Goal: Information Seeking & Learning: Check status

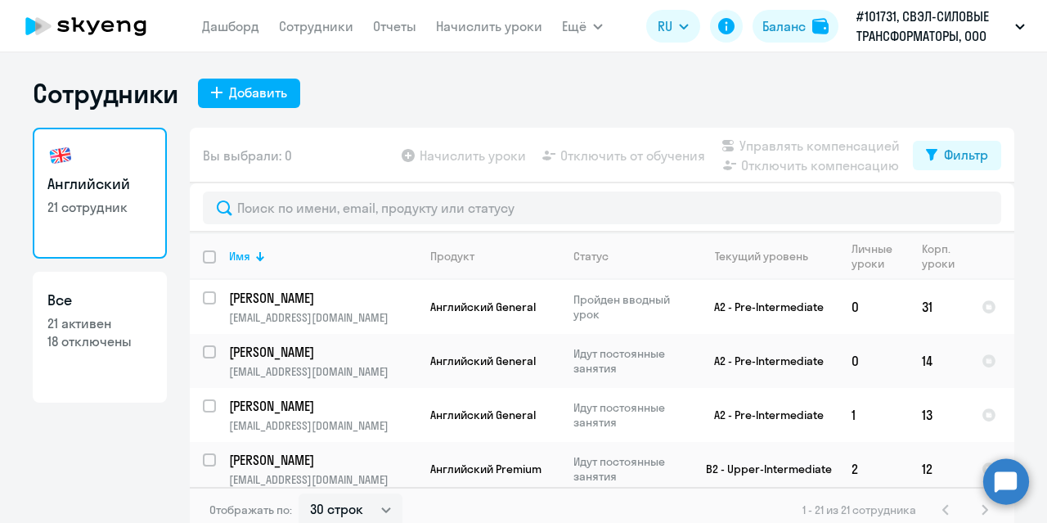
select select "30"
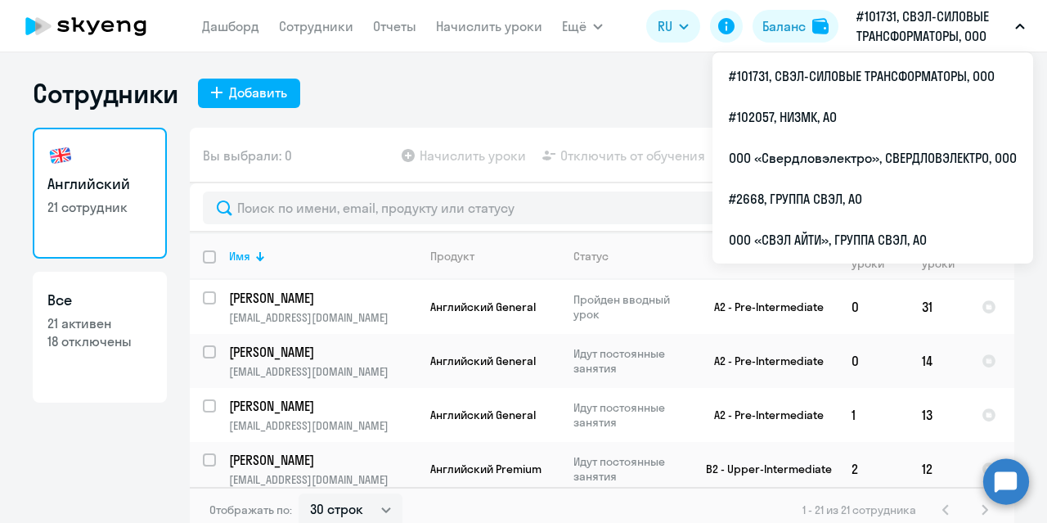
click at [948, 32] on p "#101731, СВЭЛ-СИЛОВЫЕ ТРАНСФОРМАТОРЫ, ООО" at bounding box center [932, 26] width 152 height 39
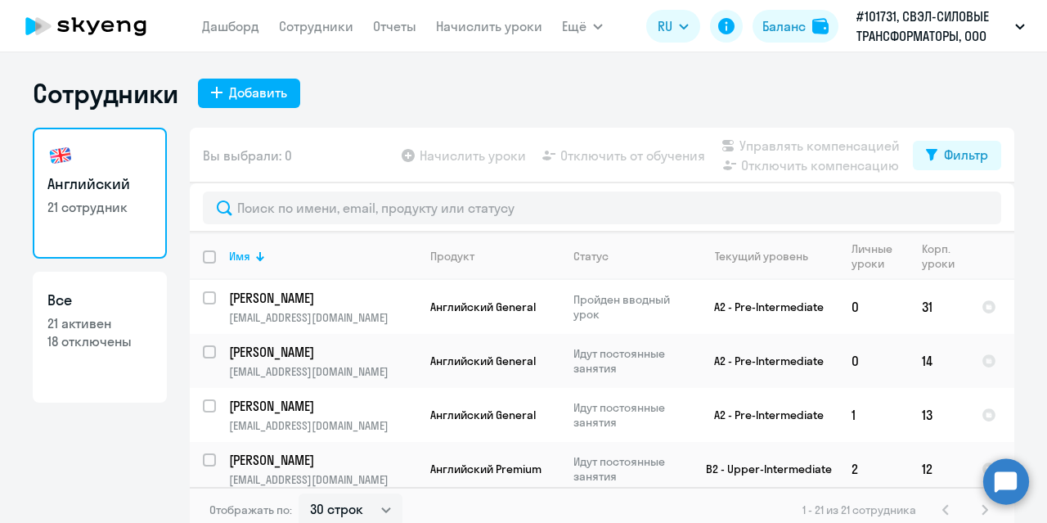
click at [948, 32] on p "#101731, СВЭЛ-СИЛОВЫЕ ТРАНСФОРМАТОРЫ, ООО" at bounding box center [932, 26] width 152 height 39
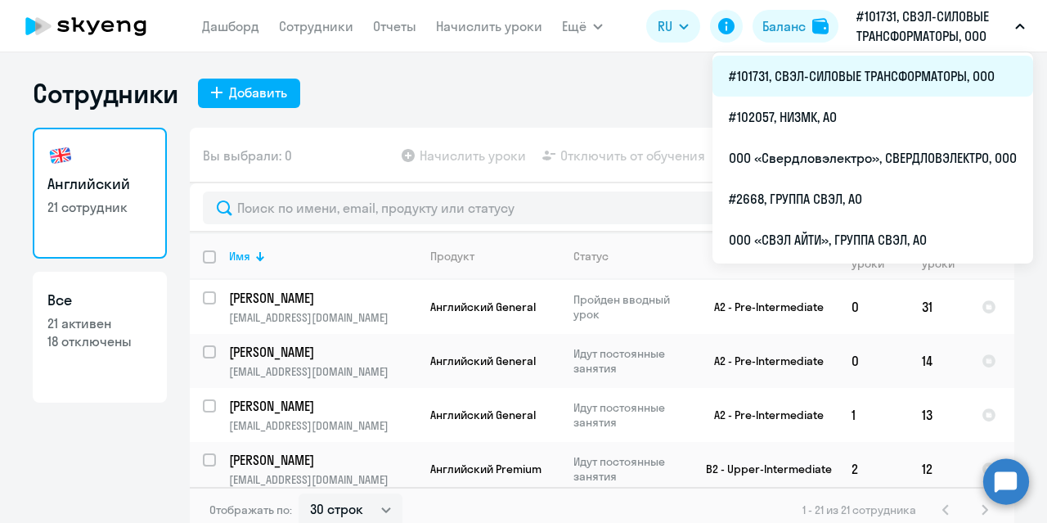
click at [905, 84] on li "#101731, СВЭЛ-СИЛОВЫЕ ТРАНСФОРМАТОРЫ, ООО" at bounding box center [872, 76] width 321 height 41
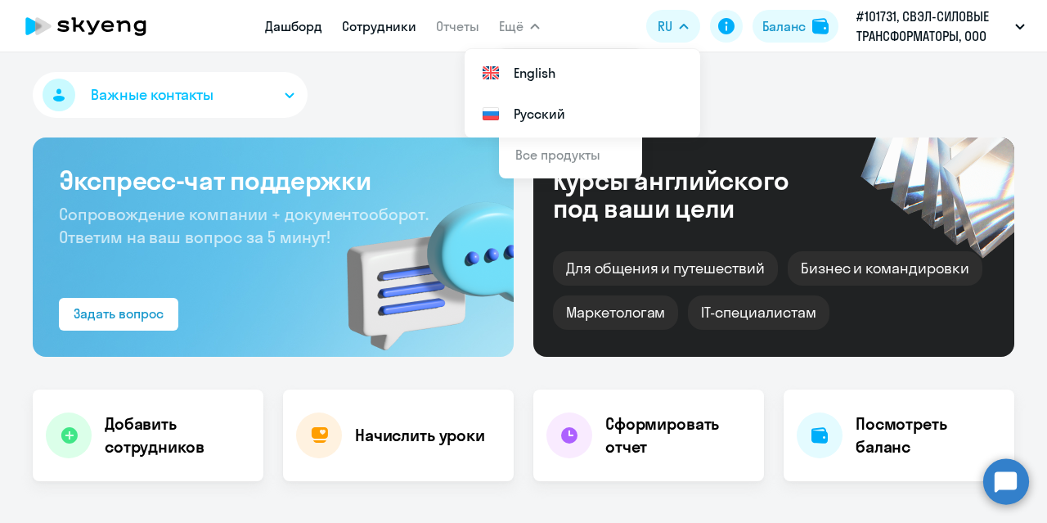
click at [360, 27] on link "Сотрудники" at bounding box center [379, 26] width 74 height 16
select select "30"
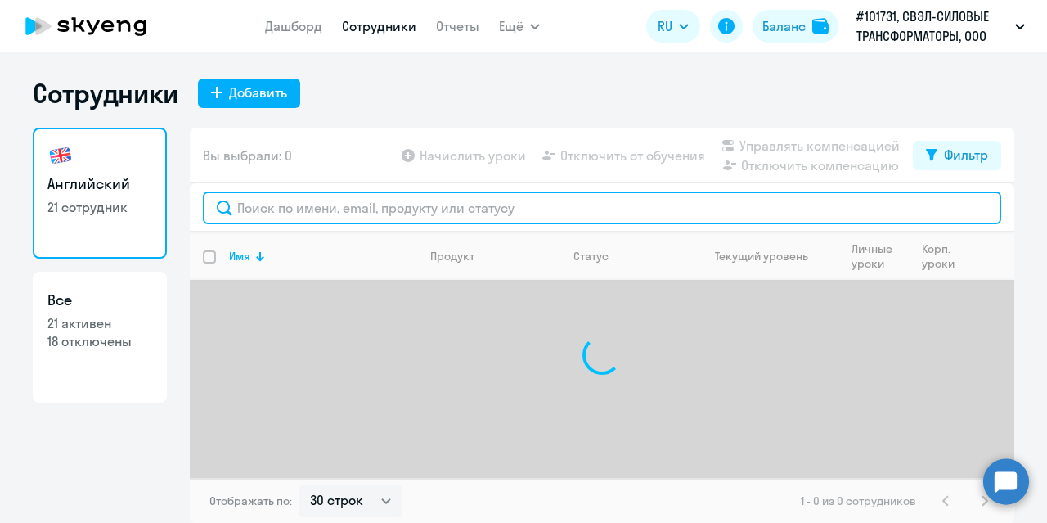
click at [285, 213] on input "text" at bounding box center [602, 207] width 798 height 33
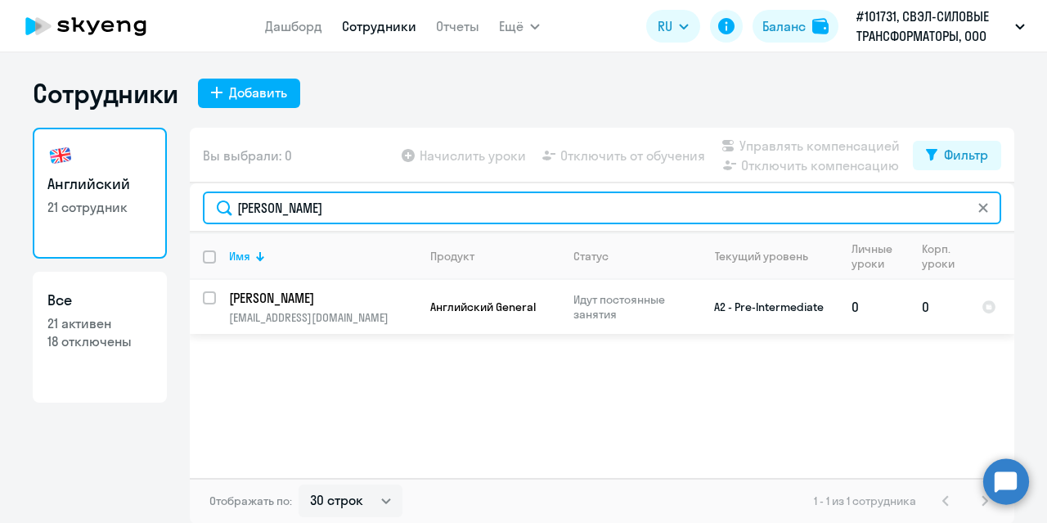
type input "[PERSON_NAME]"
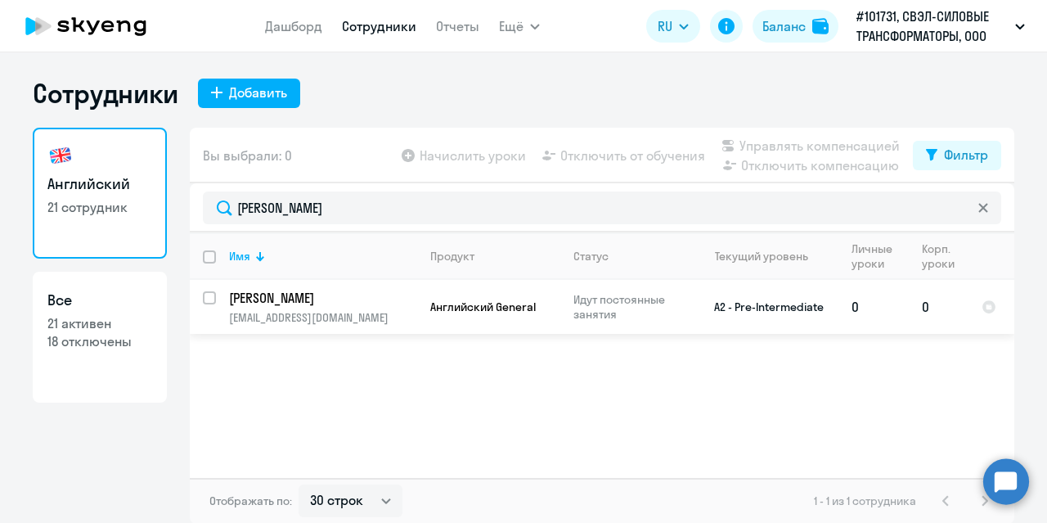
click at [321, 295] on p "[PERSON_NAME]" at bounding box center [321, 298] width 185 height 18
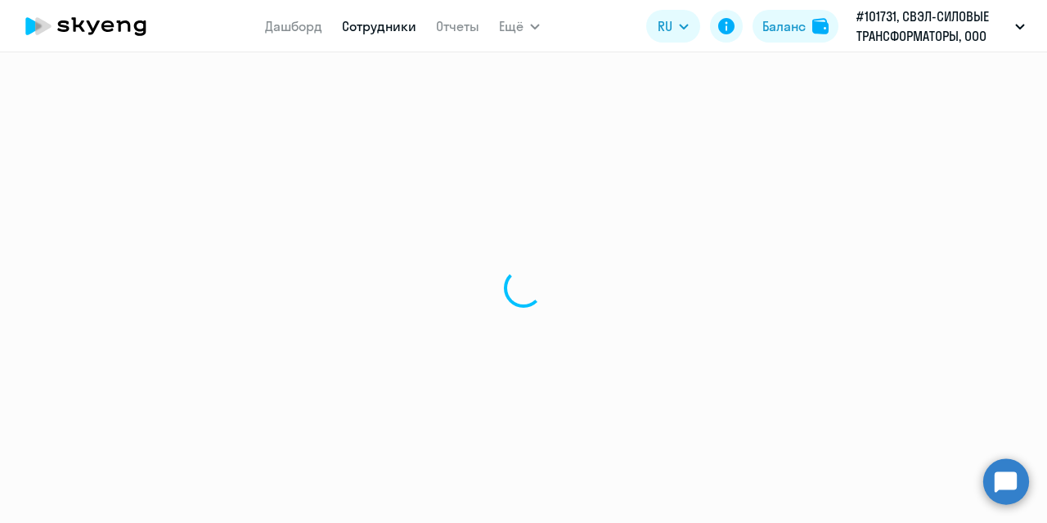
select select "english"
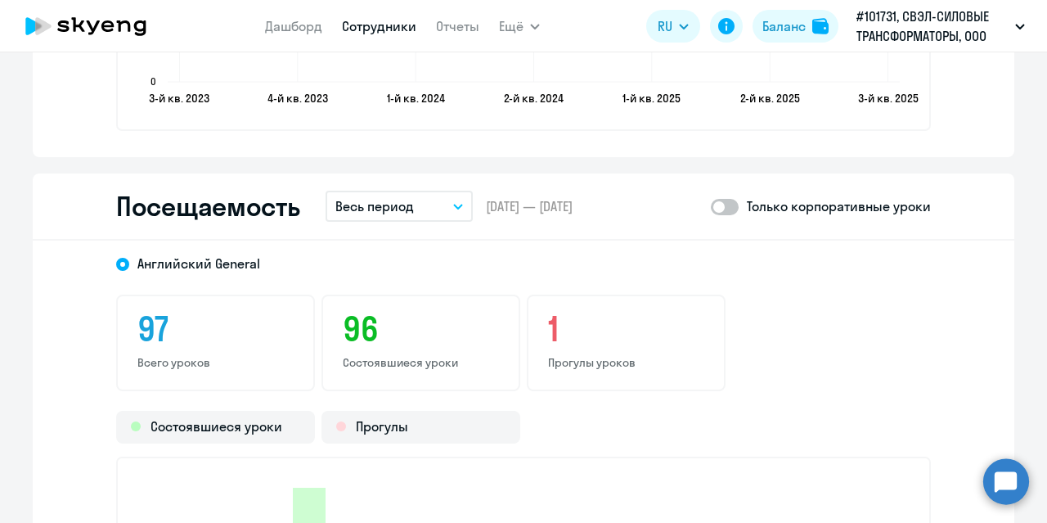
scroll to position [2035, 0]
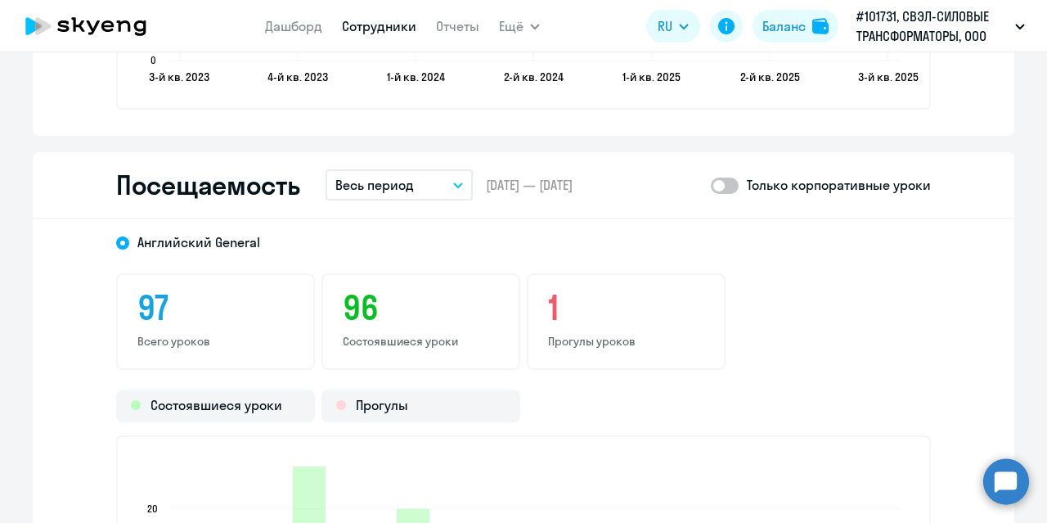
click at [448, 190] on button "Весь период" at bounding box center [398, 184] width 147 height 31
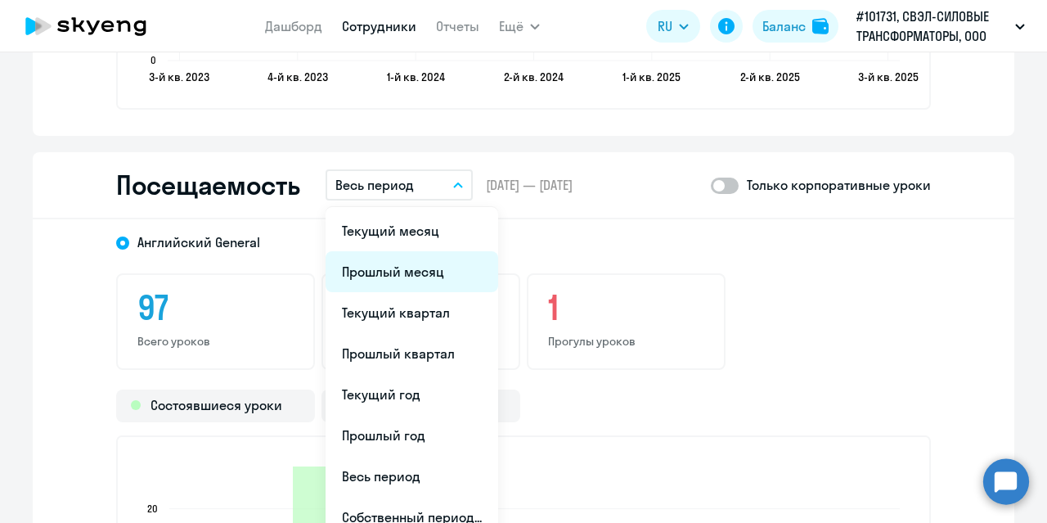
click at [433, 273] on li "Прошлый месяц" at bounding box center [411, 271] width 173 height 41
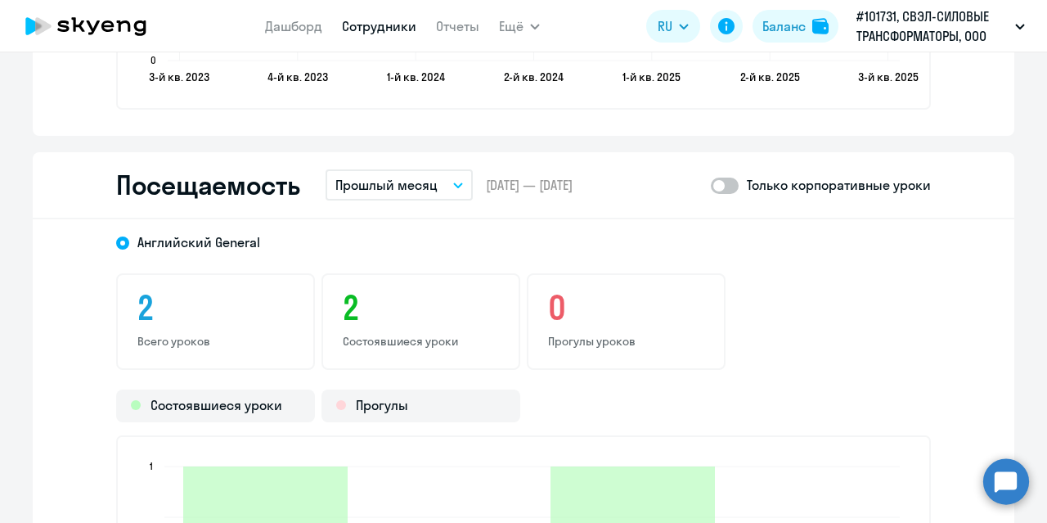
click at [440, 186] on button "Прошлый месяц" at bounding box center [398, 184] width 147 height 31
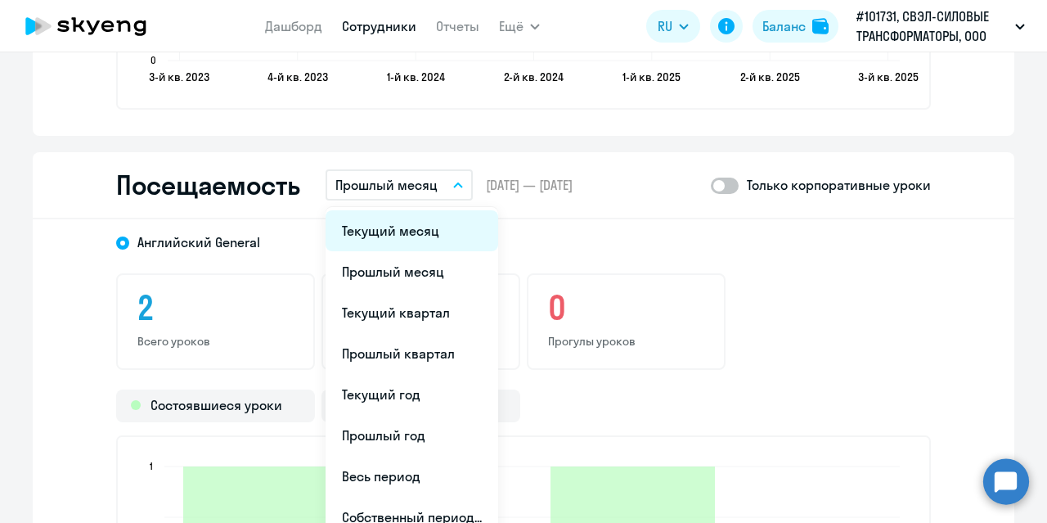
click at [433, 232] on li "Текущий месяц" at bounding box center [411, 230] width 173 height 41
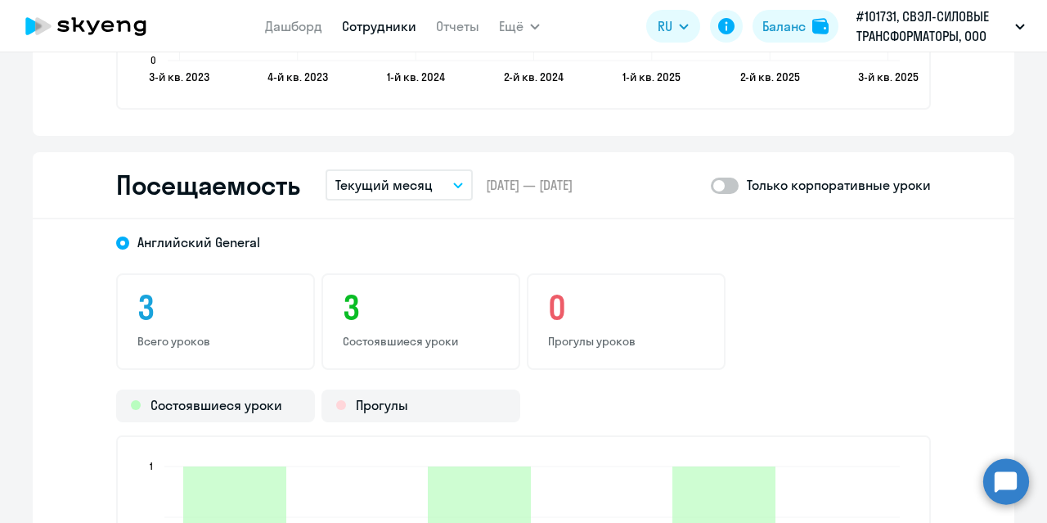
click at [442, 184] on button "Текущий месяц" at bounding box center [398, 184] width 147 height 31
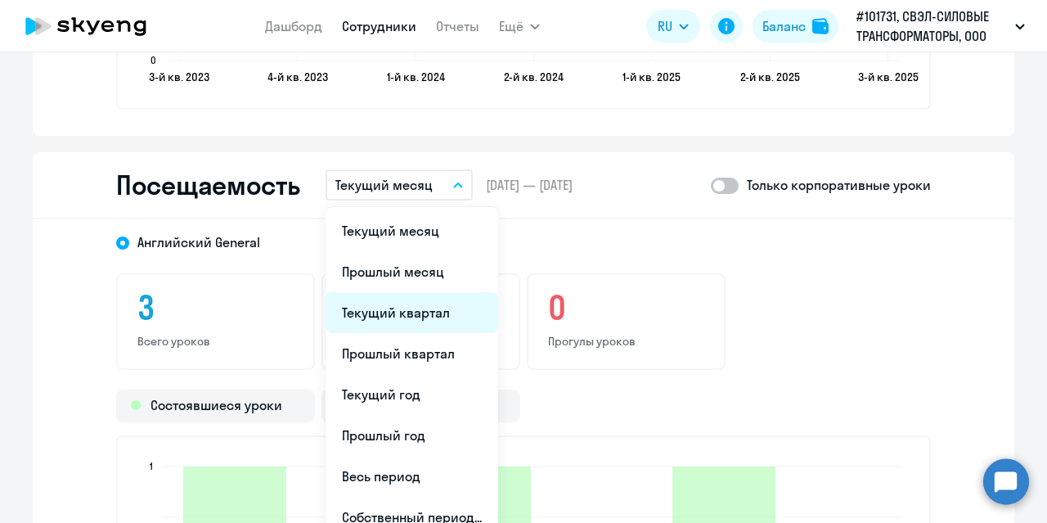
click at [428, 311] on li "Текущий квартал" at bounding box center [411, 312] width 173 height 41
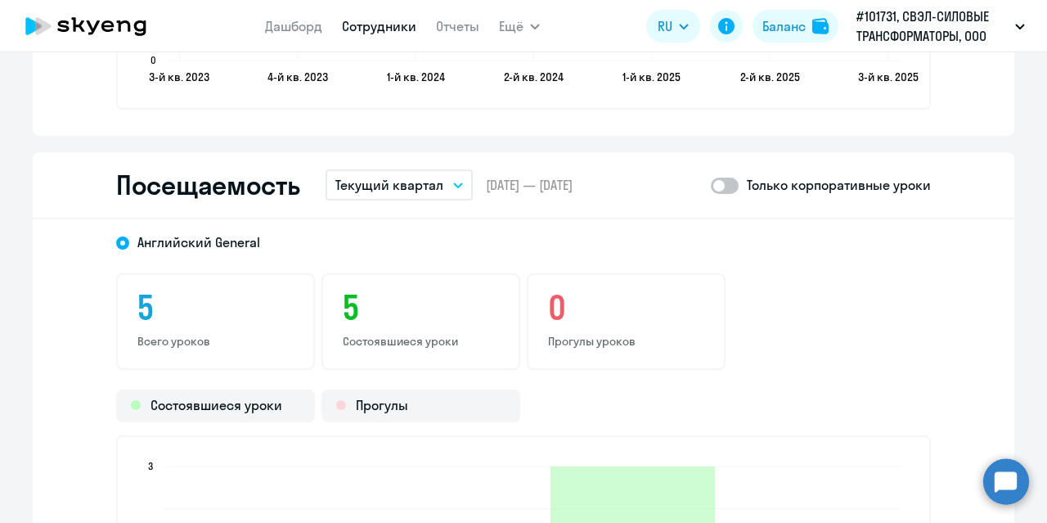
click at [442, 184] on button "Текущий квартал" at bounding box center [398, 184] width 147 height 31
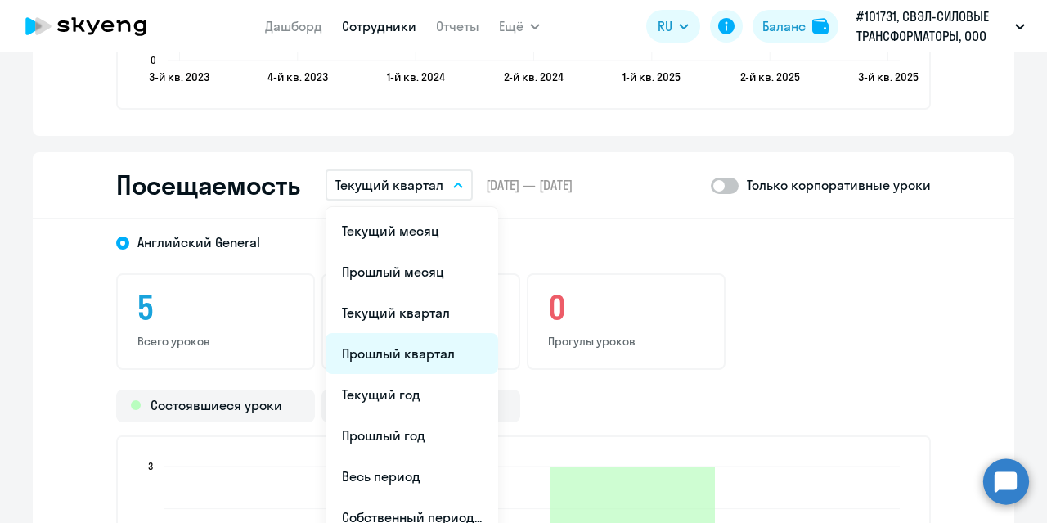
click at [427, 349] on li "Прошлый квартал" at bounding box center [411, 353] width 173 height 41
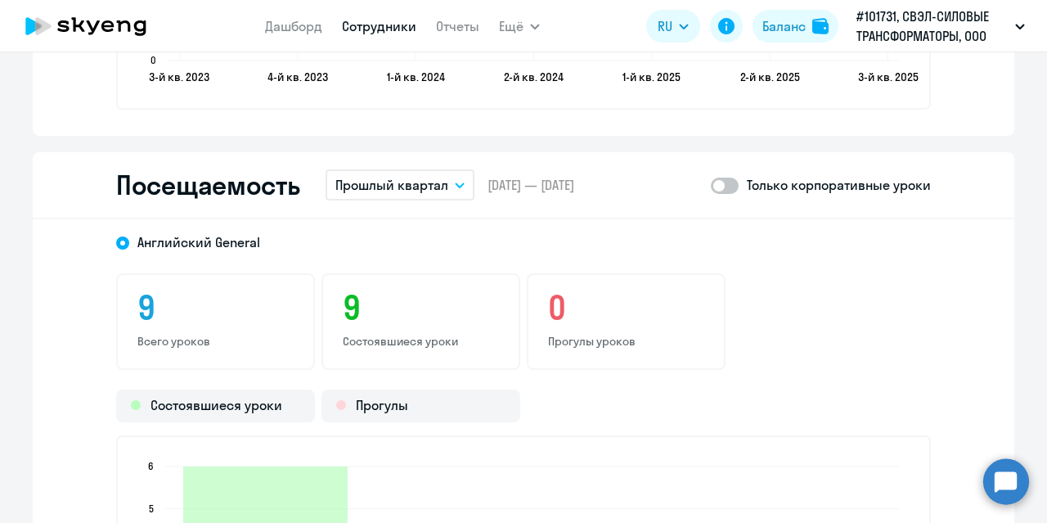
click at [431, 193] on p "Прошлый квартал" at bounding box center [391, 185] width 113 height 20
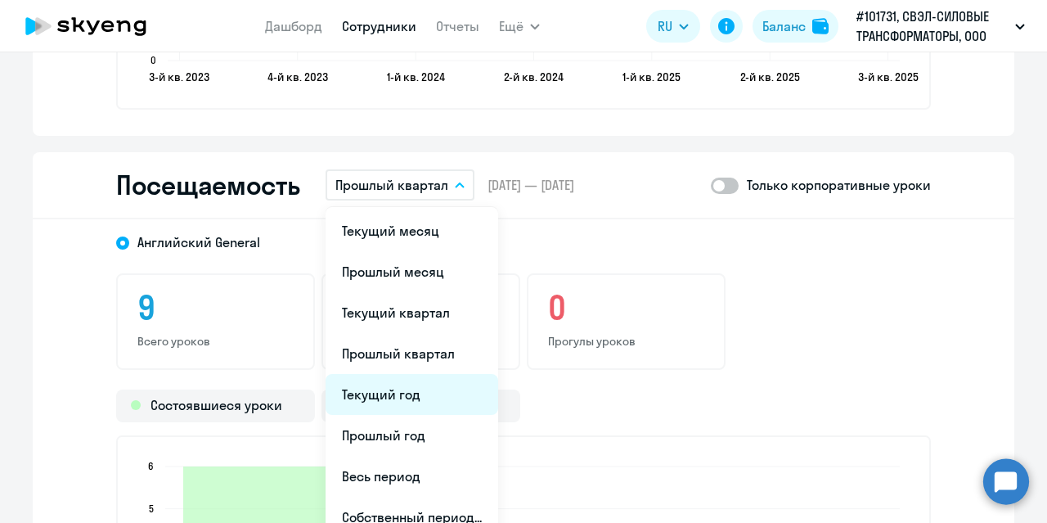
click at [412, 393] on li "Текущий год" at bounding box center [411, 394] width 173 height 41
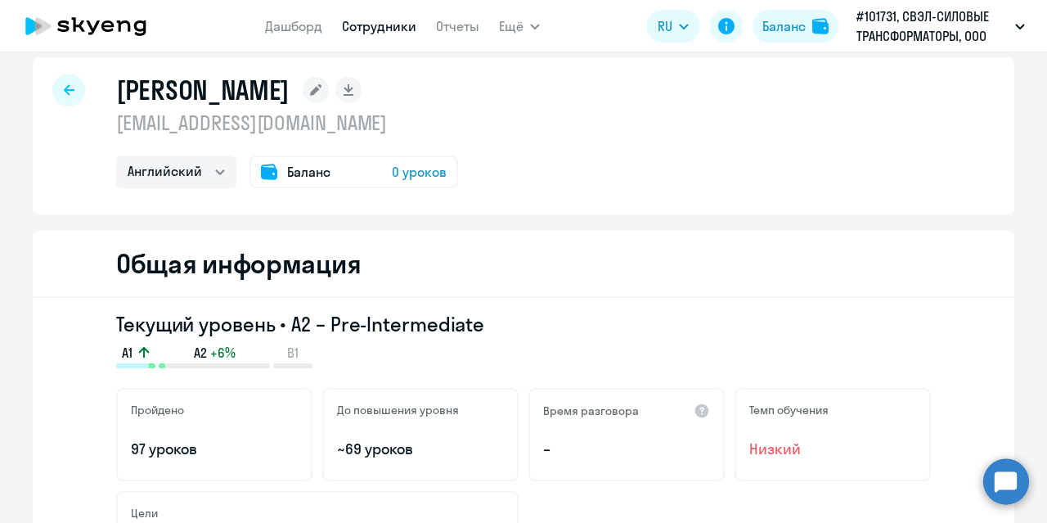
scroll to position [0, 0]
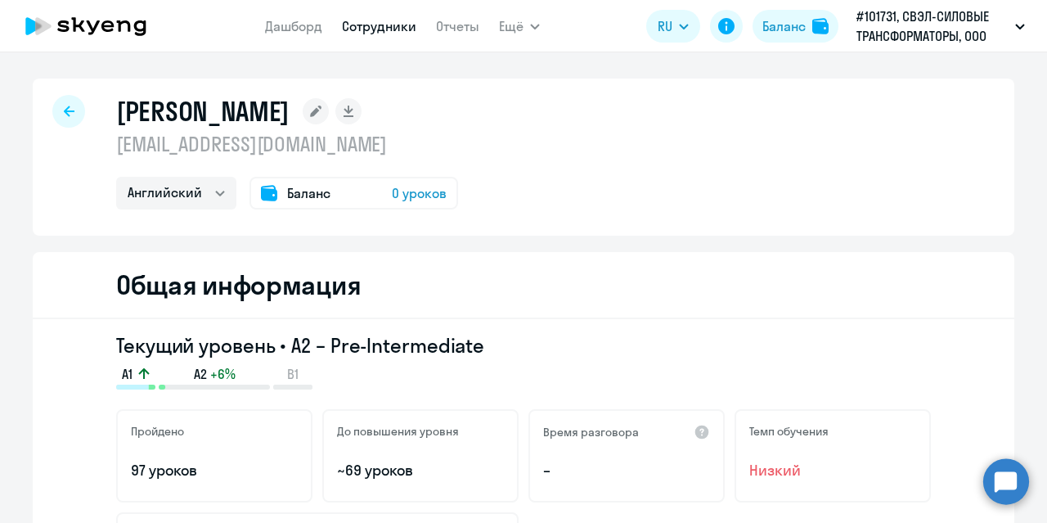
click at [308, 197] on span "Баланс" at bounding box center [308, 193] width 43 height 20
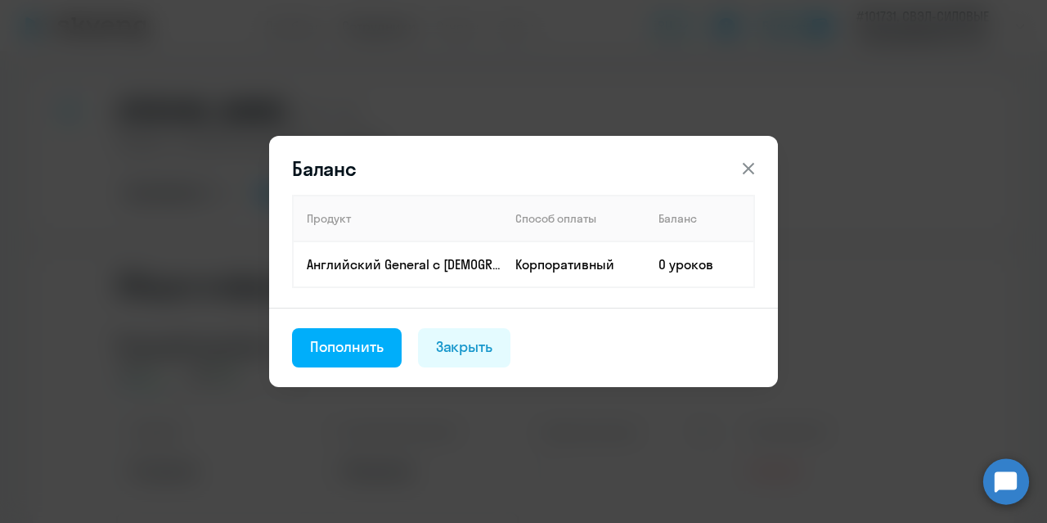
click at [746, 168] on icon at bounding box center [749, 169] width 20 height 20
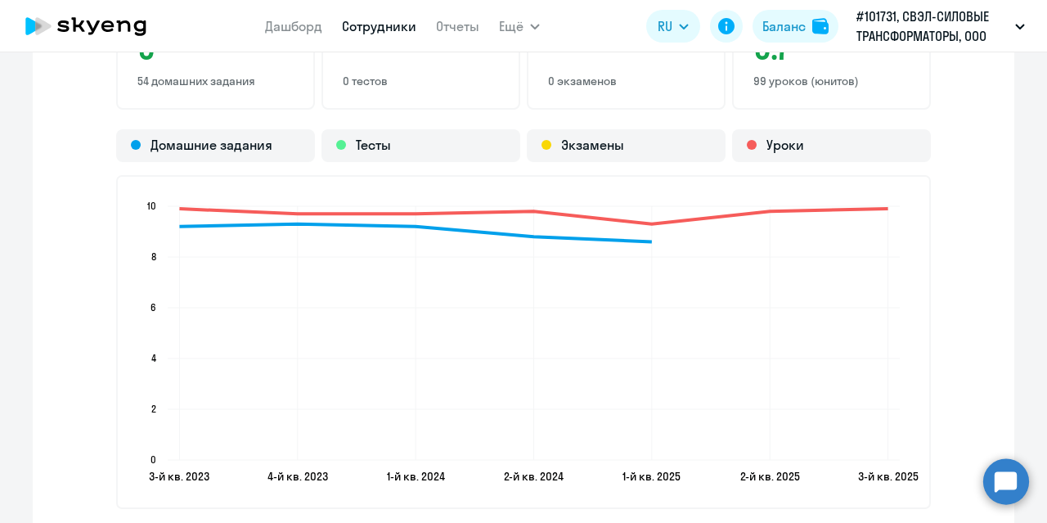
scroll to position [1390, 0]
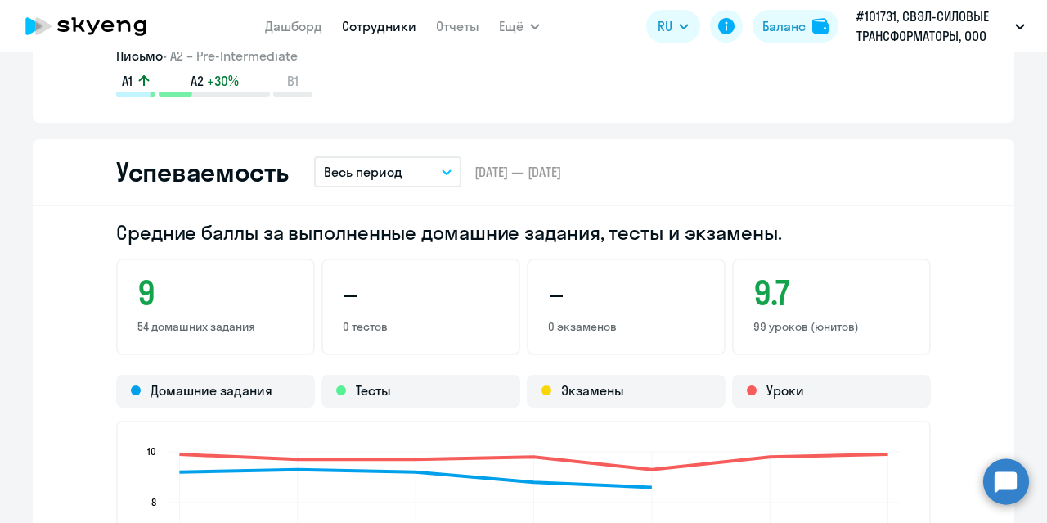
click at [424, 173] on button "Весь период" at bounding box center [387, 171] width 147 height 31
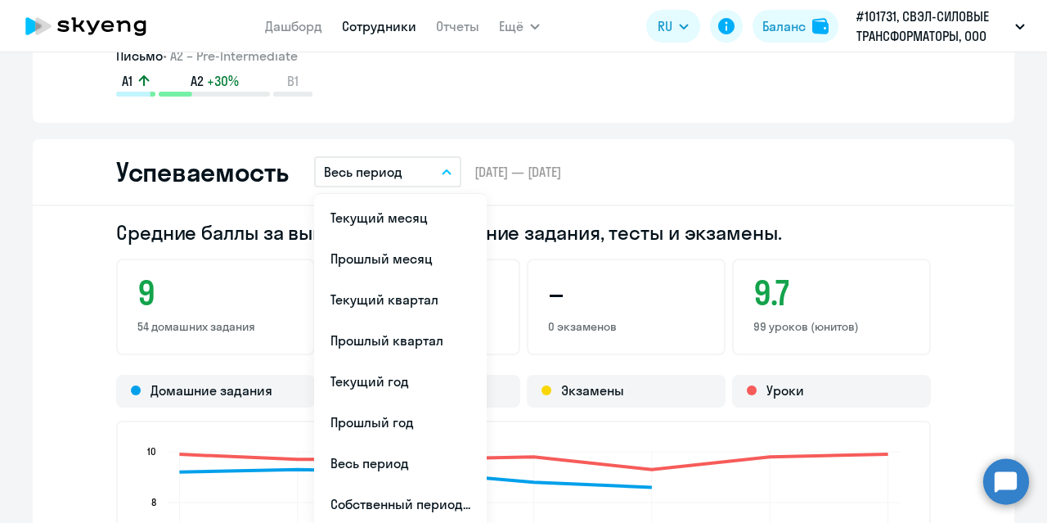
click at [703, 181] on div "Успеваемость Весь период Текущий месяц Прошлый месяц Текущий квартал [GEOGRAPHI…" at bounding box center [523, 172] width 981 height 67
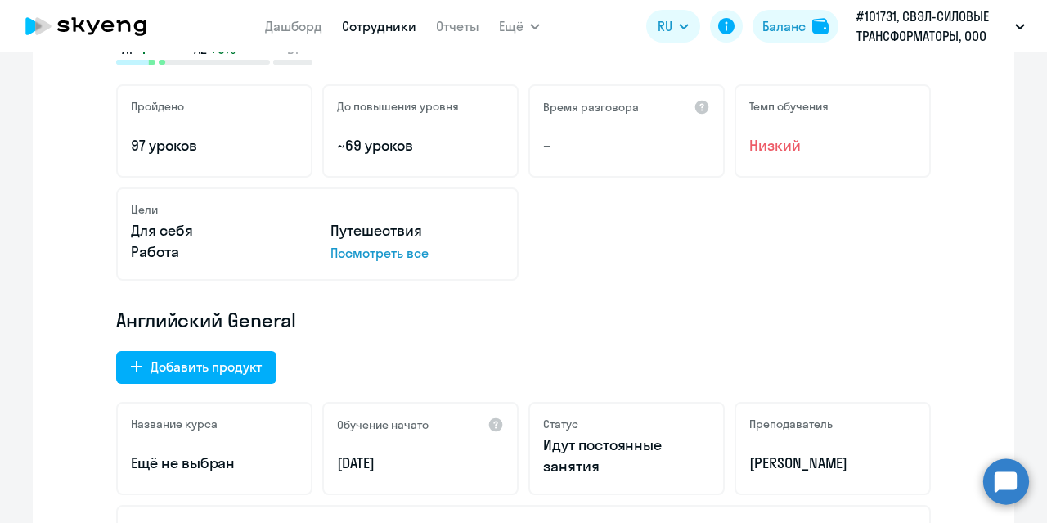
scroll to position [327, 0]
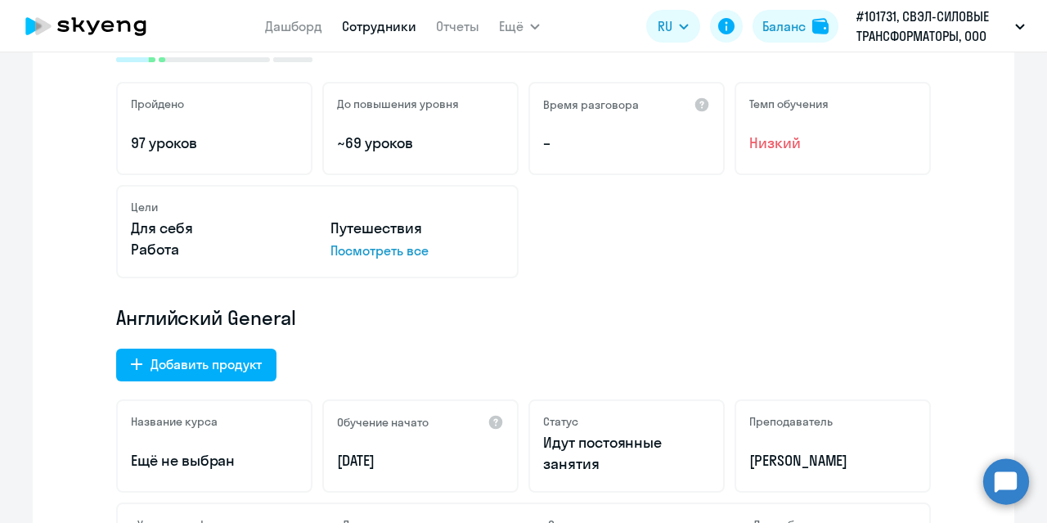
click at [378, 254] on p "Посмотреть все" at bounding box center [416, 250] width 173 height 20
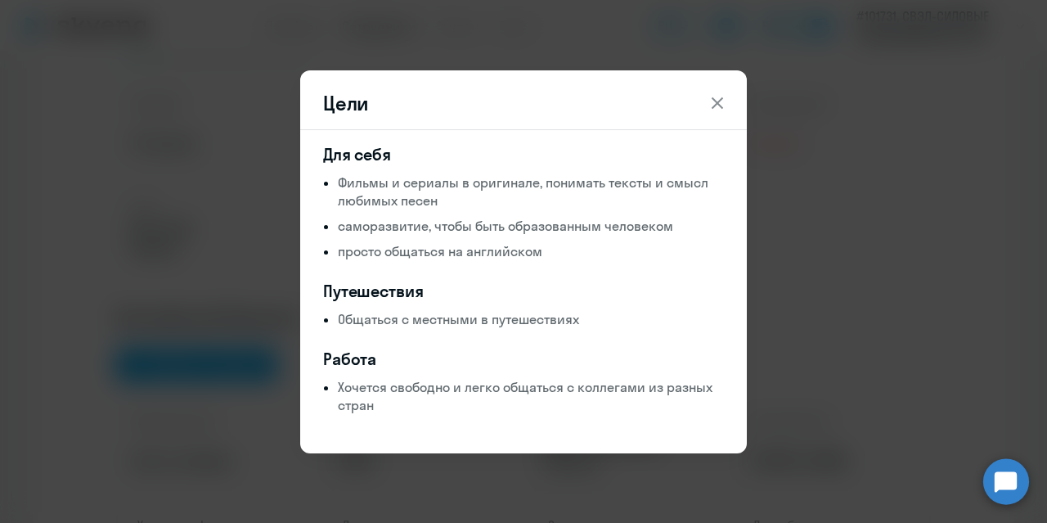
click at [720, 102] on icon at bounding box center [717, 103] width 20 height 20
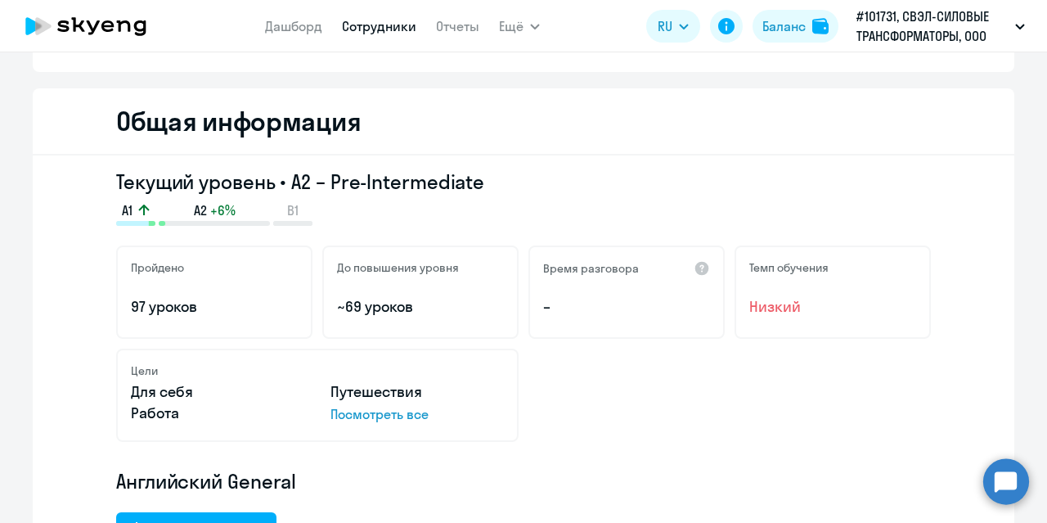
scroll to position [0, 0]
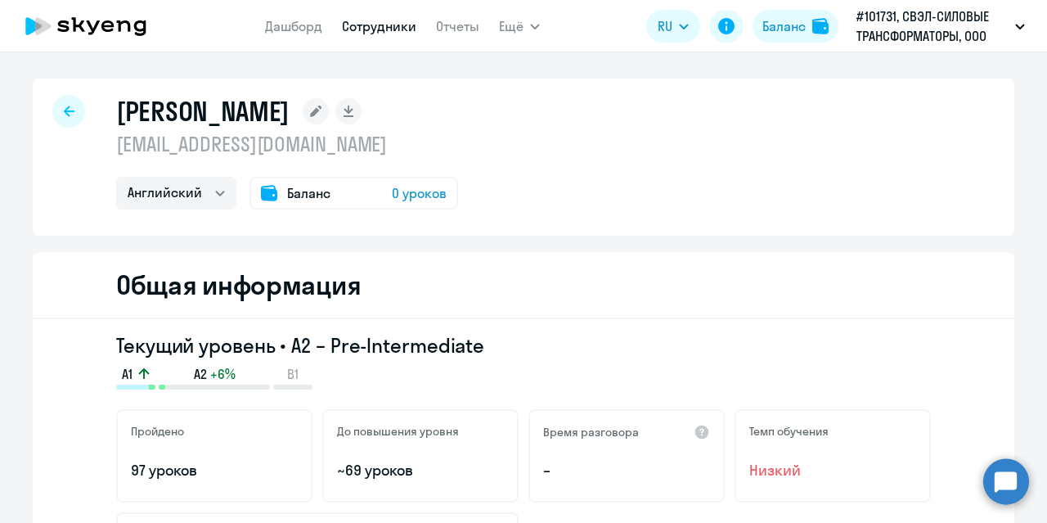
click at [656, 143] on div "[PERSON_NAME] [EMAIL_ADDRESS][DOMAIN_NAME] Английский Баланс 0 уроков" at bounding box center [523, 157] width 981 height 157
click at [631, 166] on div "[PERSON_NAME] [EMAIL_ADDRESS][DOMAIN_NAME] Английский Баланс 0 уроков" at bounding box center [523, 157] width 981 height 157
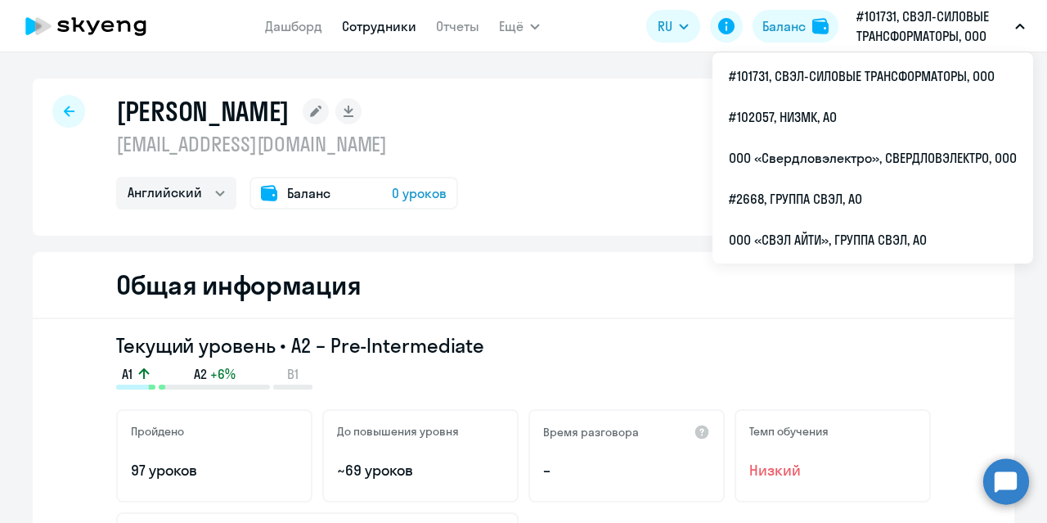
click at [622, 307] on div "Общая информация" at bounding box center [523, 285] width 981 height 67
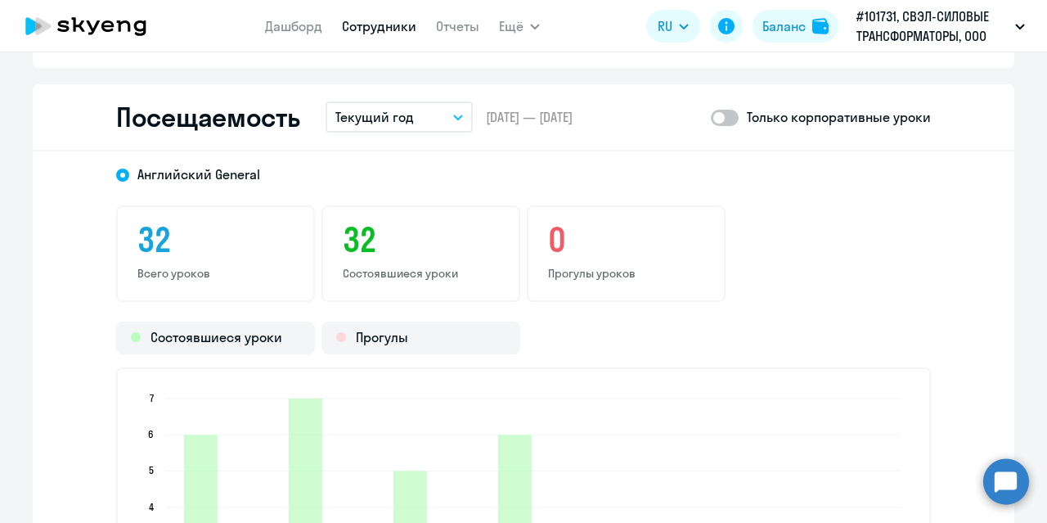
scroll to position [2126, 0]
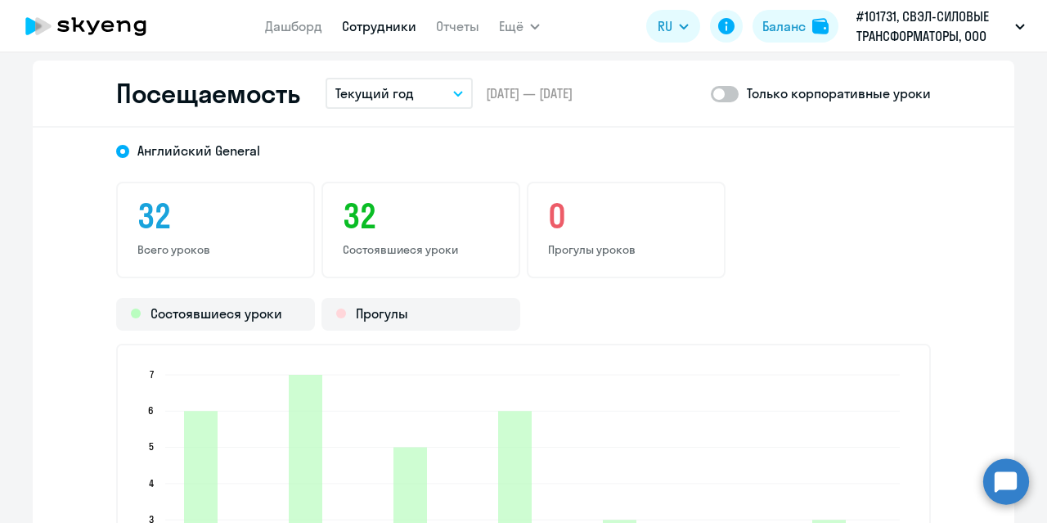
click at [453, 92] on icon "button" at bounding box center [458, 94] width 10 height 6
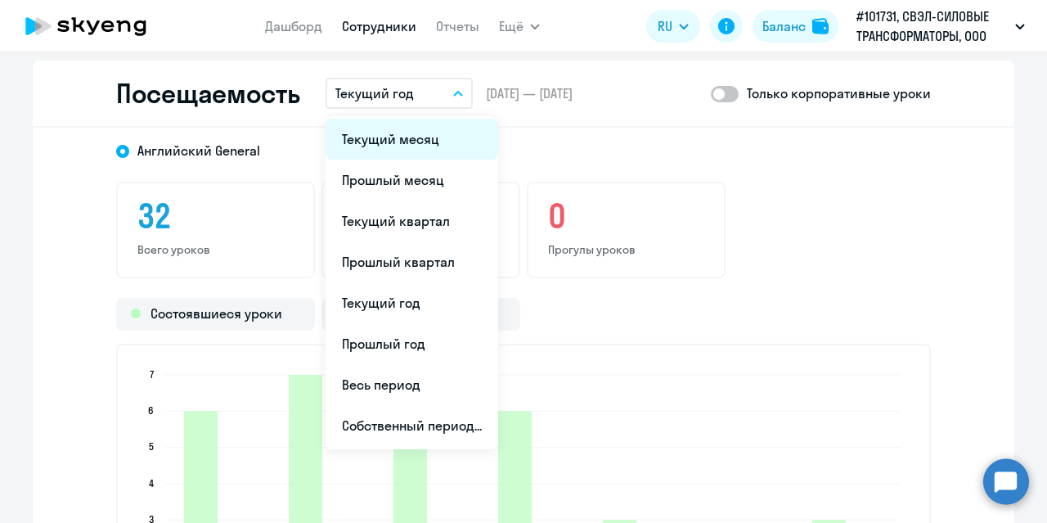
click at [420, 147] on li "Текущий месяц" at bounding box center [411, 139] width 173 height 41
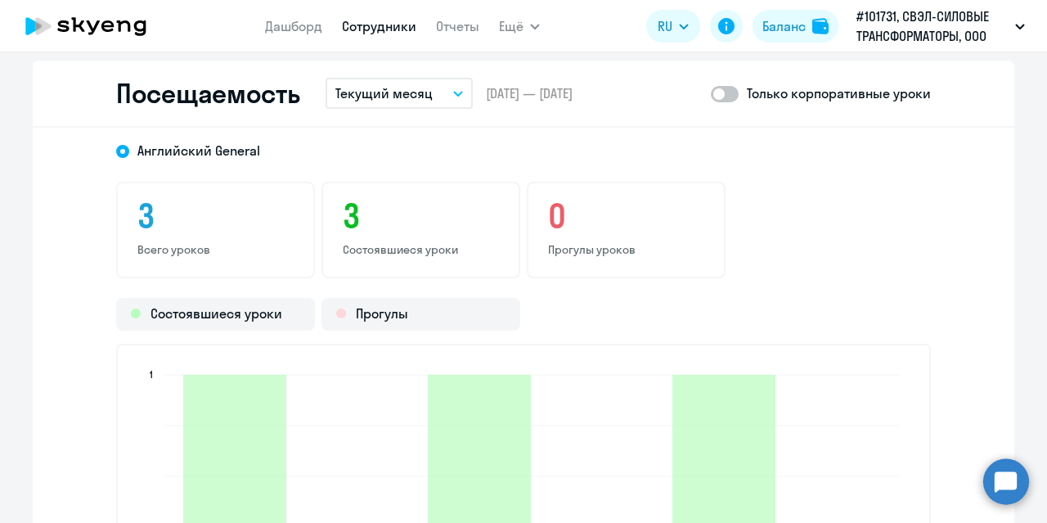
click at [447, 95] on button "Текущий месяц" at bounding box center [398, 93] width 147 height 31
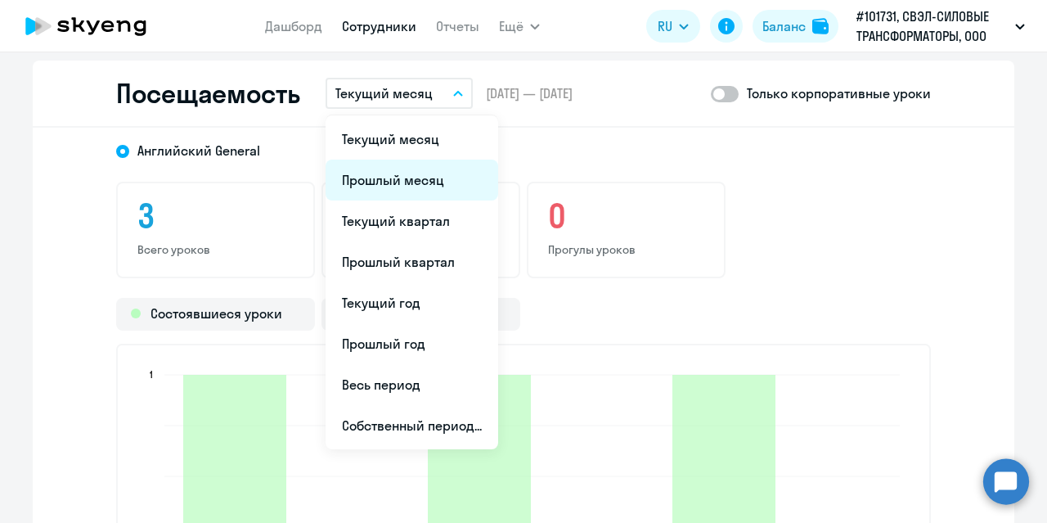
click at [430, 186] on li "Прошлый месяц" at bounding box center [411, 179] width 173 height 41
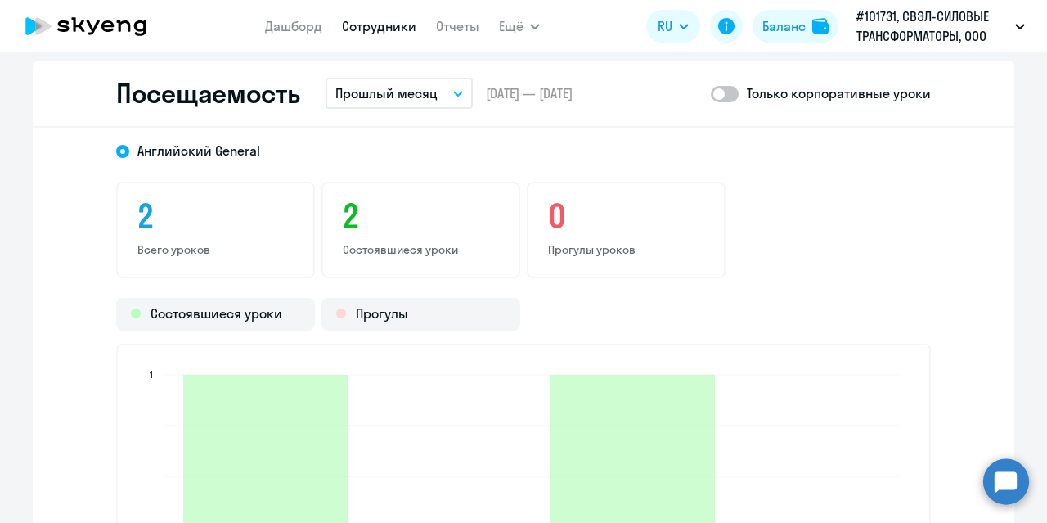
click at [453, 96] on button "Прошлый месяц" at bounding box center [398, 93] width 147 height 31
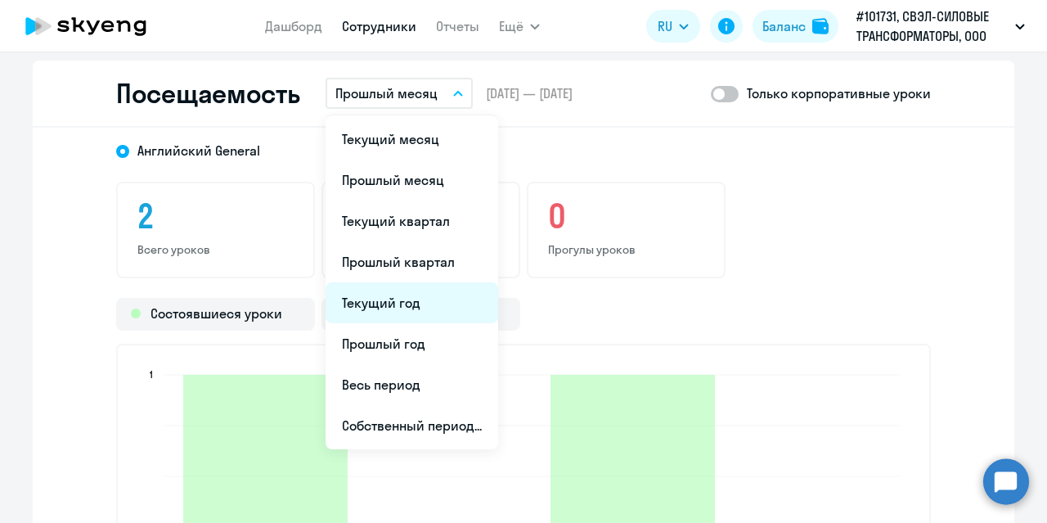
click at [397, 300] on li "Текущий год" at bounding box center [411, 302] width 173 height 41
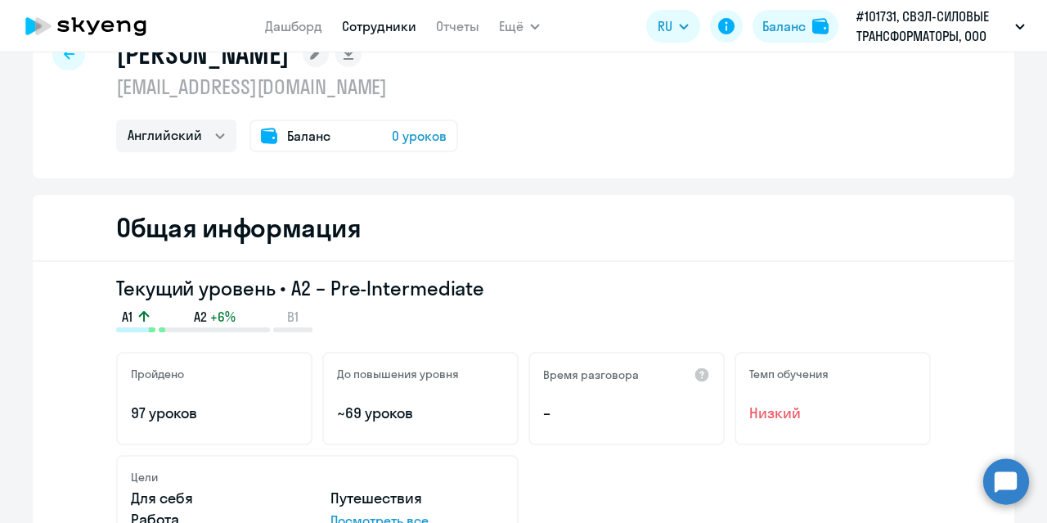
scroll to position [82, 0]
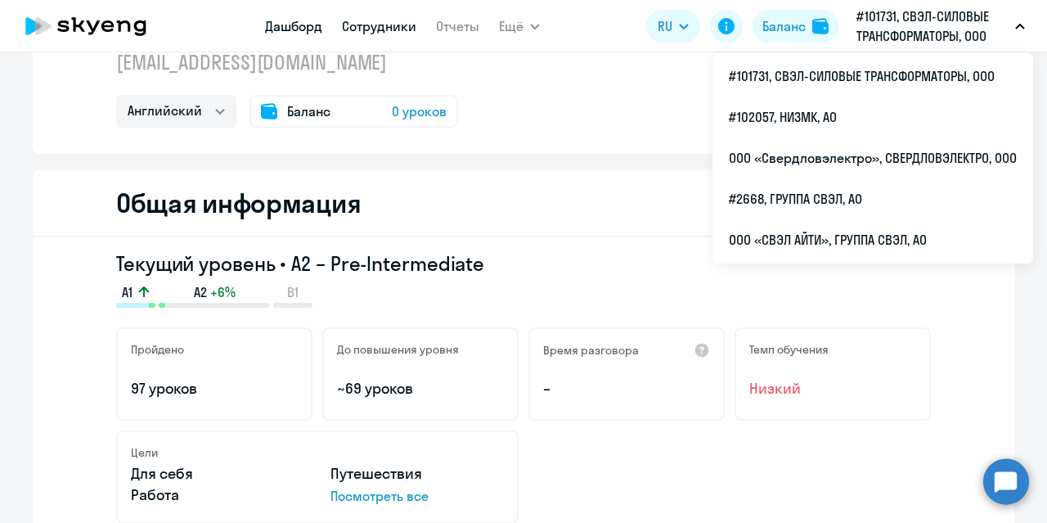
click at [305, 25] on link "Дашборд" at bounding box center [293, 26] width 57 height 16
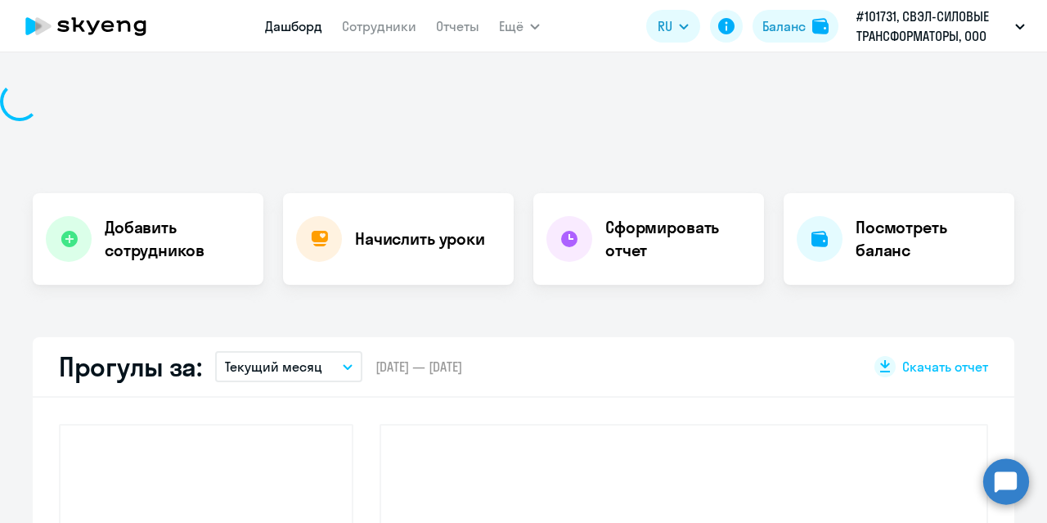
scroll to position [196, 0]
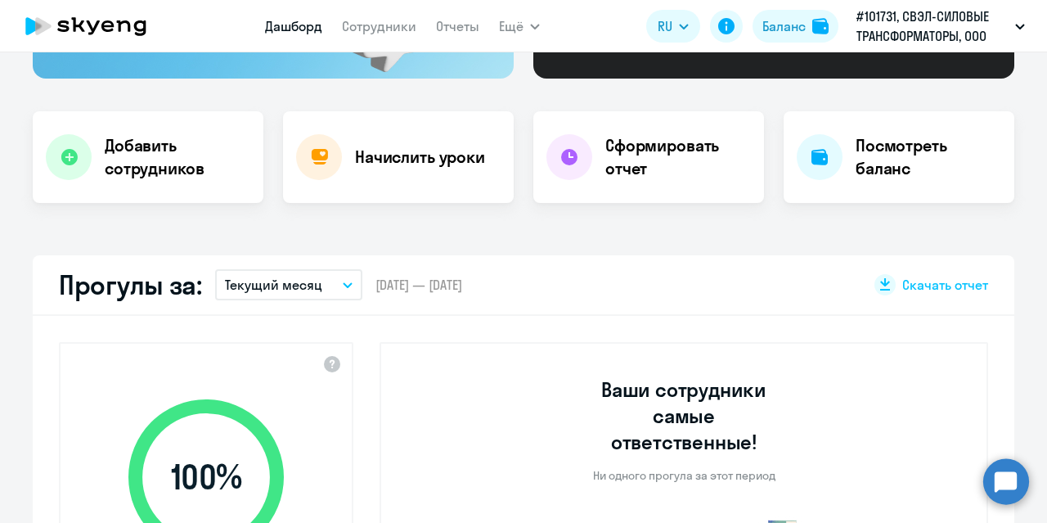
select select "30"
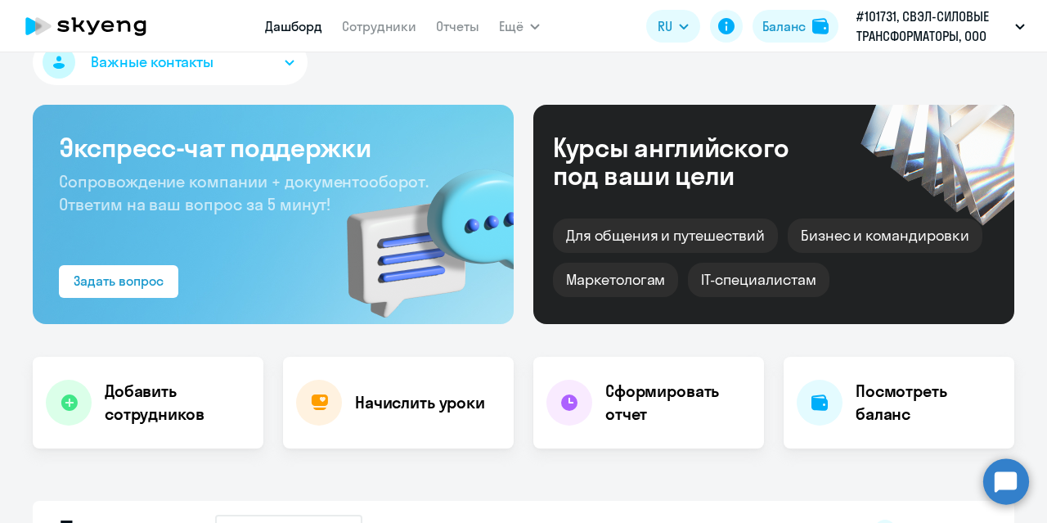
scroll to position [0, 0]
